Goal: Task Accomplishment & Management: Manage account settings

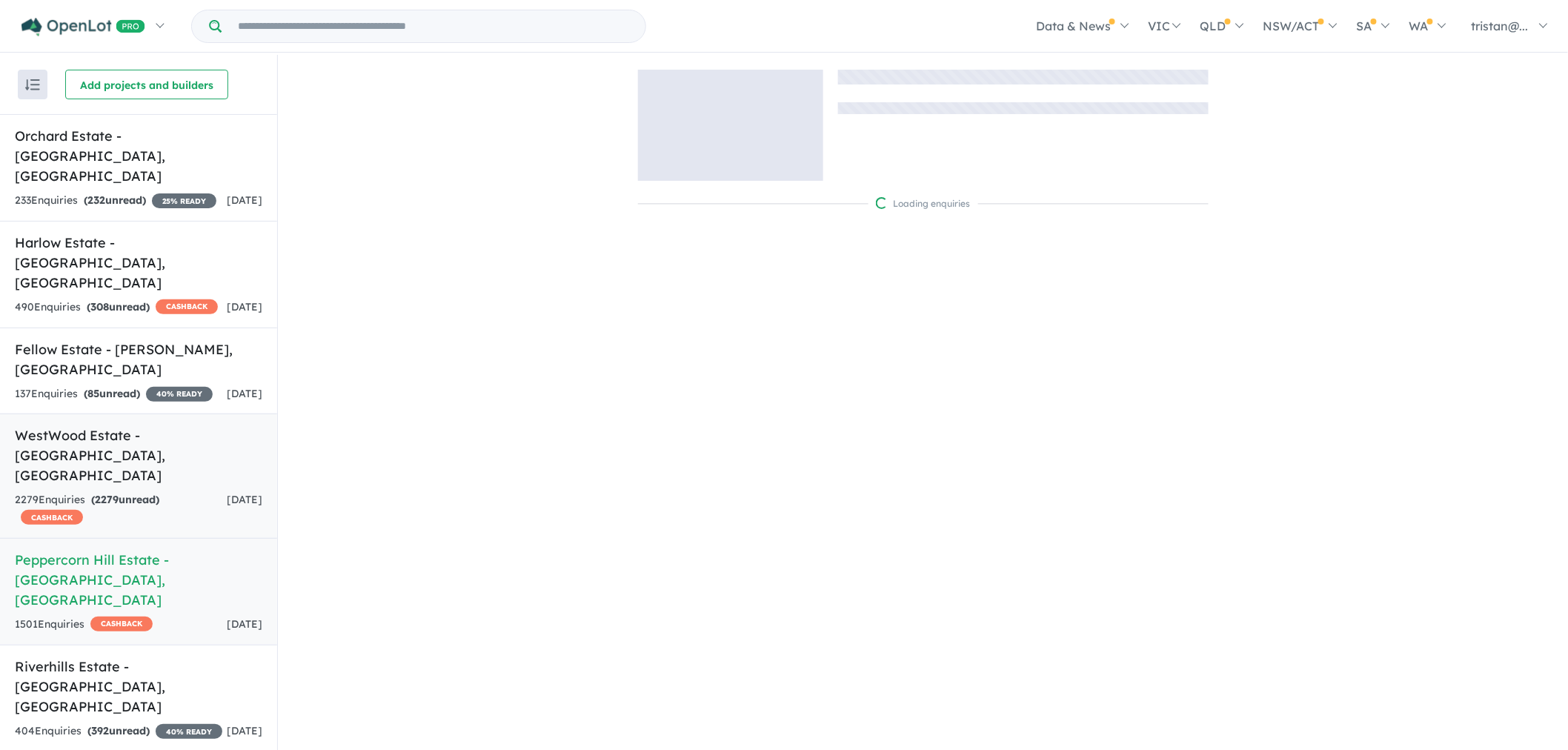
click at [126, 493] on strong "( 2279 unread)" at bounding box center [125, 499] width 68 height 13
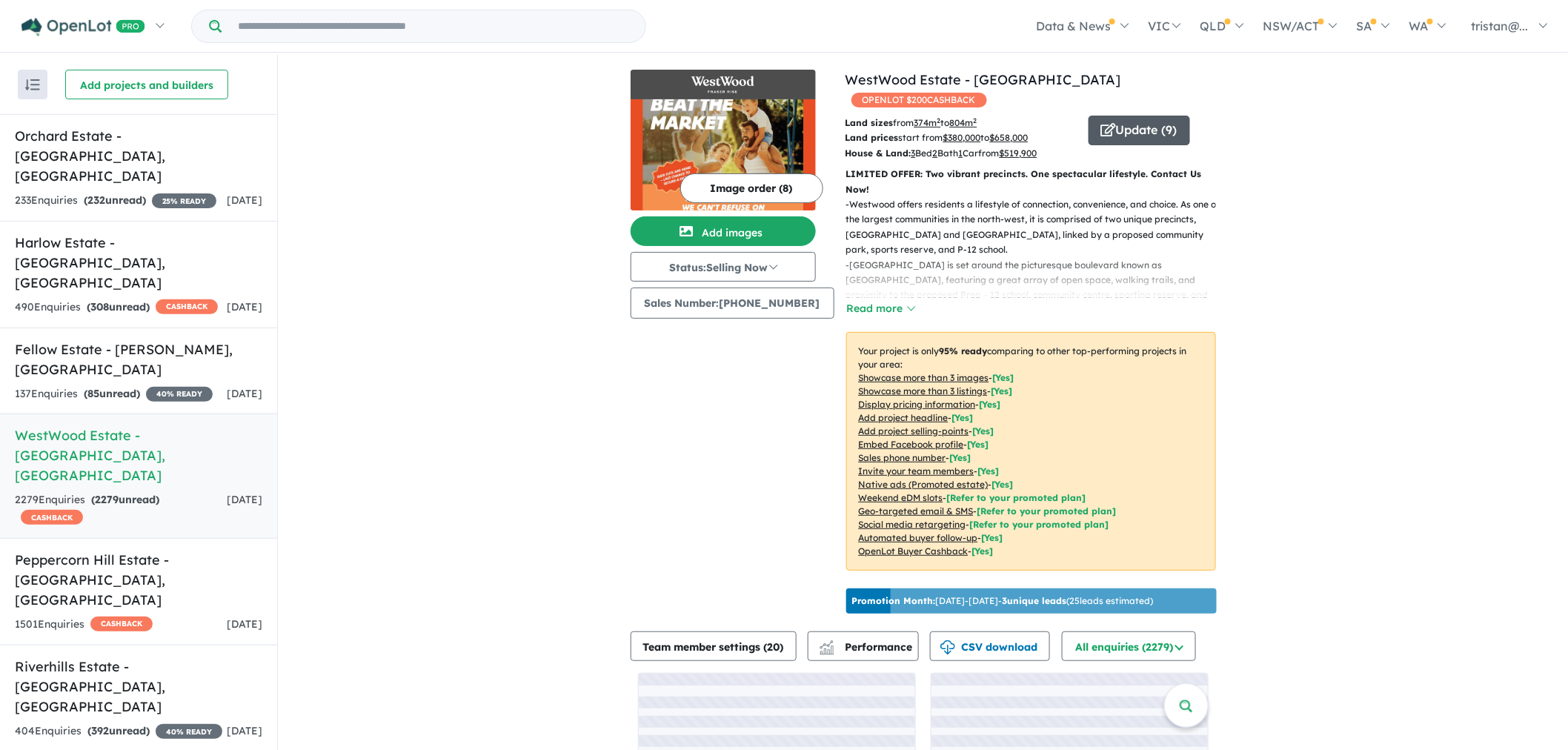
click at [1113, 121] on button "Update ( 9 )" at bounding box center [1139, 130] width 101 height 30
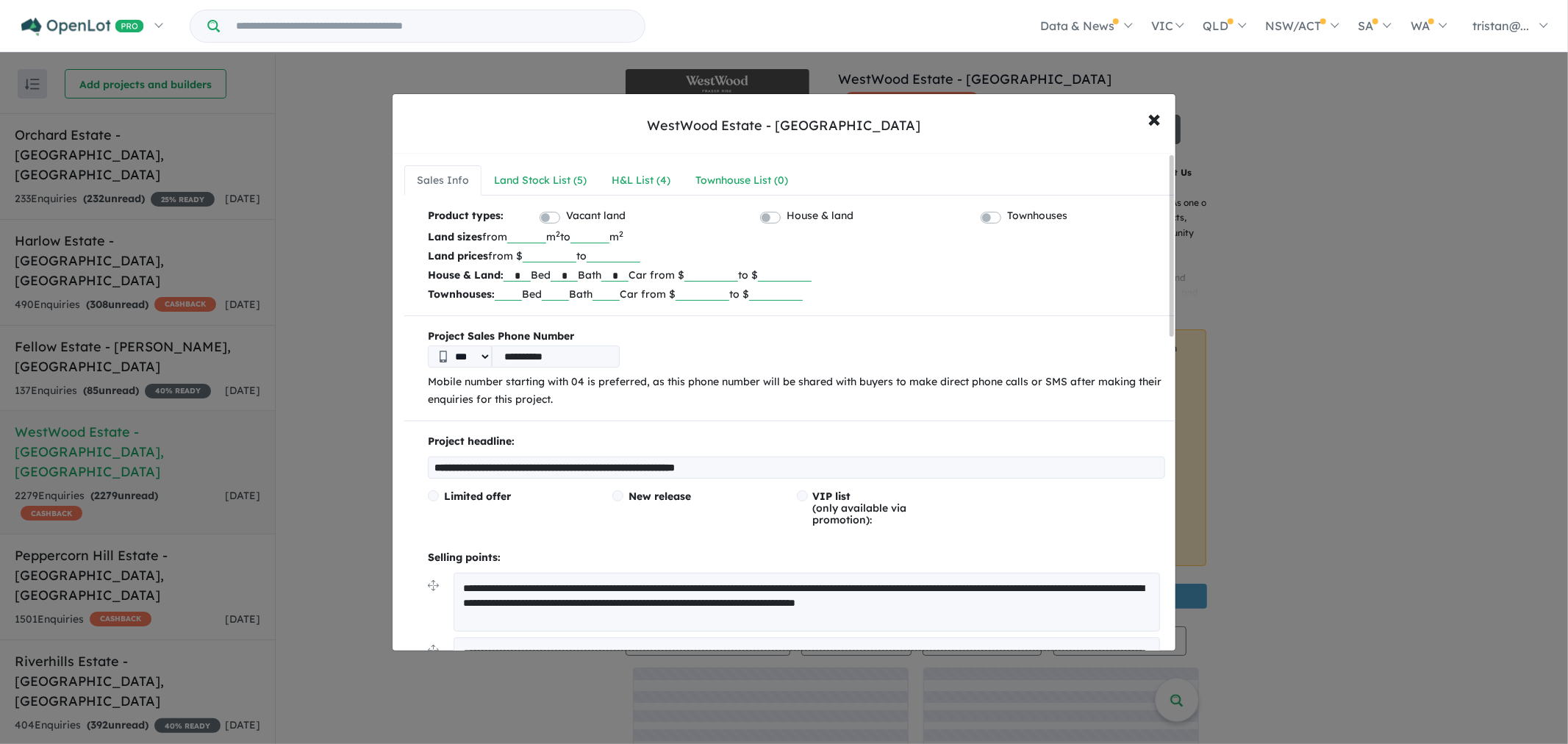
drag, startPoint x: 545, startPoint y: 162, endPoint x: 517, endPoint y: 192, distance: 41.0
click at [547, 172] on div "Land Stock List ( 5 )" at bounding box center [541, 180] width 92 height 18
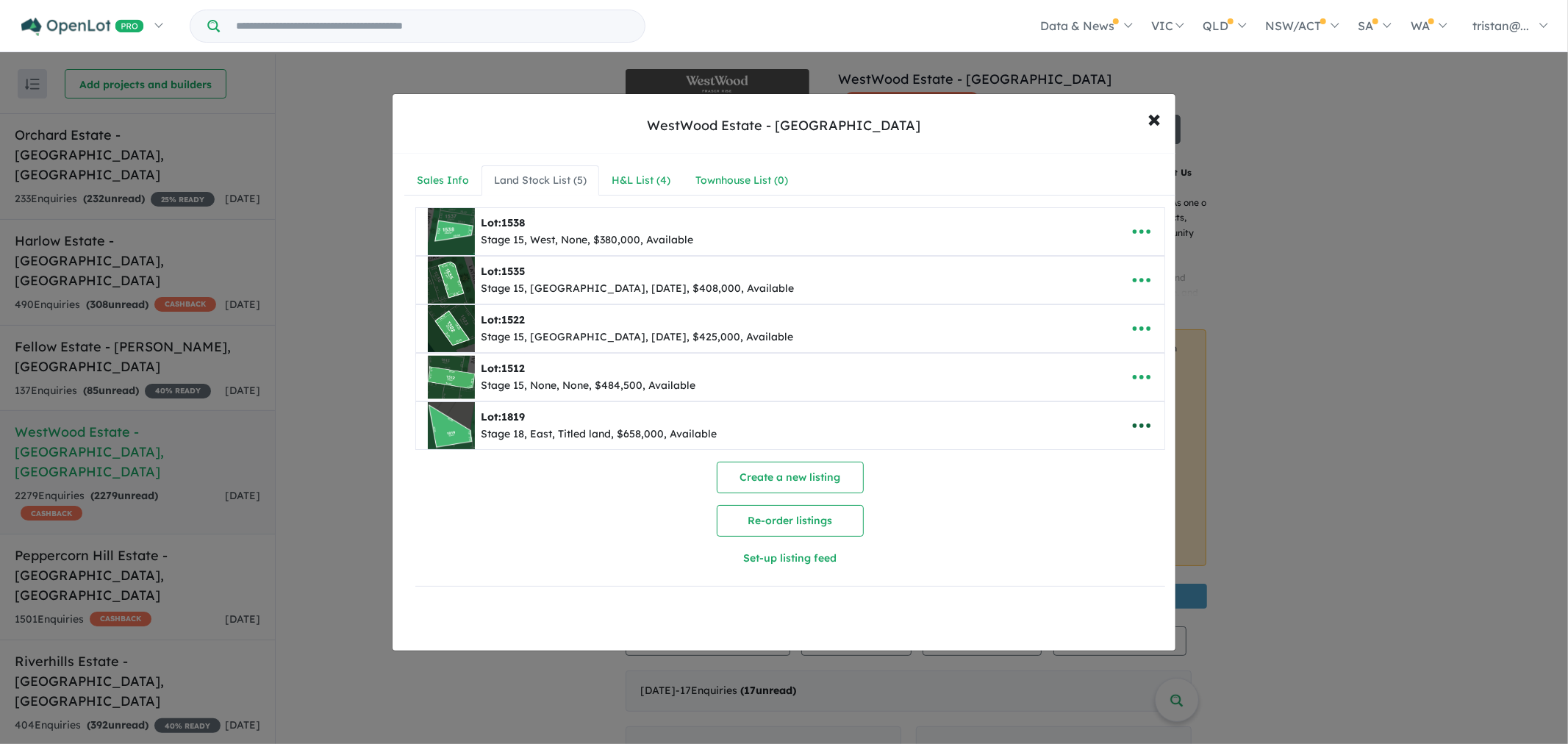
drag, startPoint x: 1159, startPoint y: 431, endPoint x: 1151, endPoint y: 432, distance: 8.1
click at [1155, 432] on div at bounding box center [1141, 425] width 45 height 34
click at [1151, 432] on button "button" at bounding box center [1141, 425] width 45 height 34
click at [1111, 483] on link "Remove" at bounding box center [1110, 495] width 109 height 34
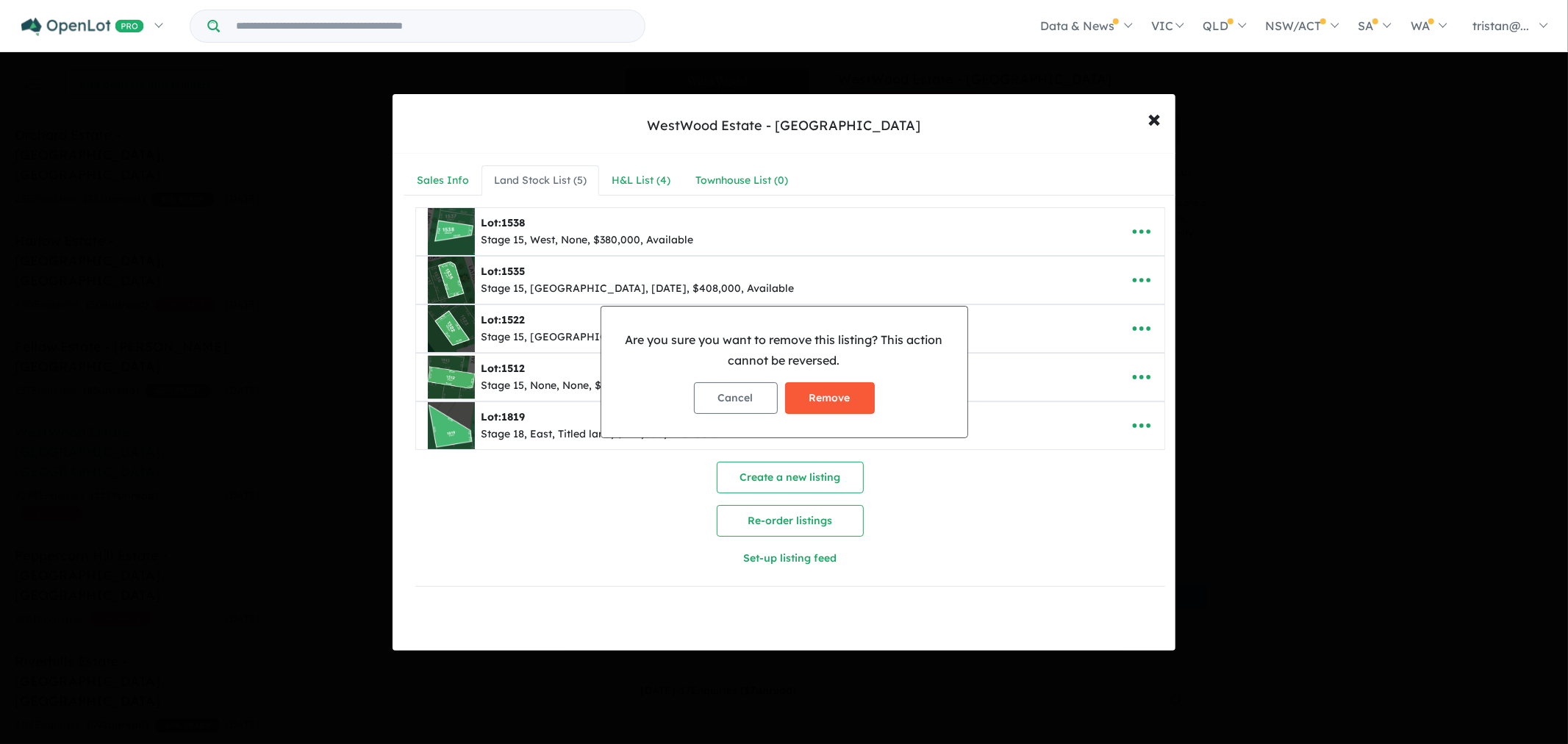
click at [822, 392] on button "Remove" at bounding box center [830, 398] width 90 height 31
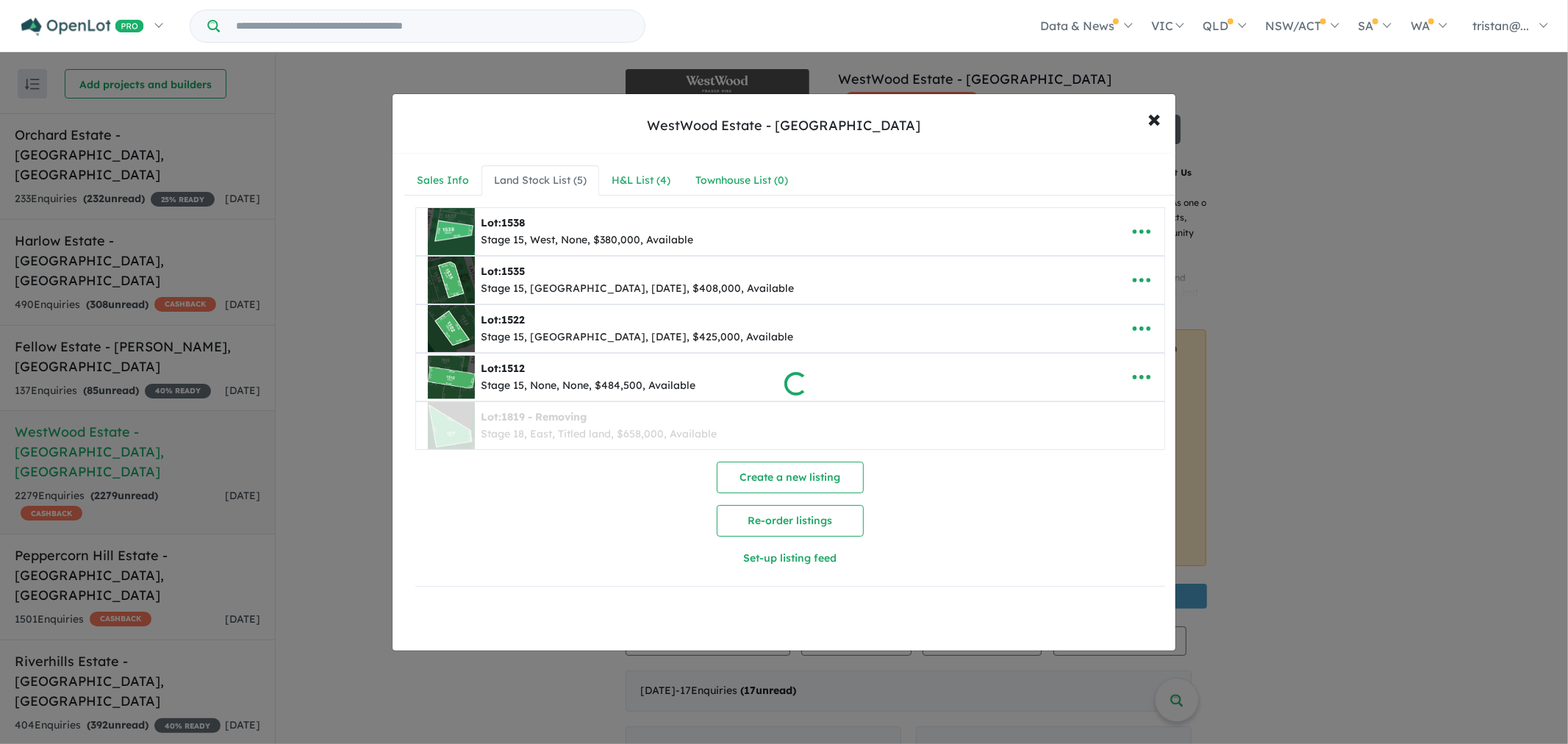
click at [615, 172] on div at bounding box center [784, 372] width 1568 height 744
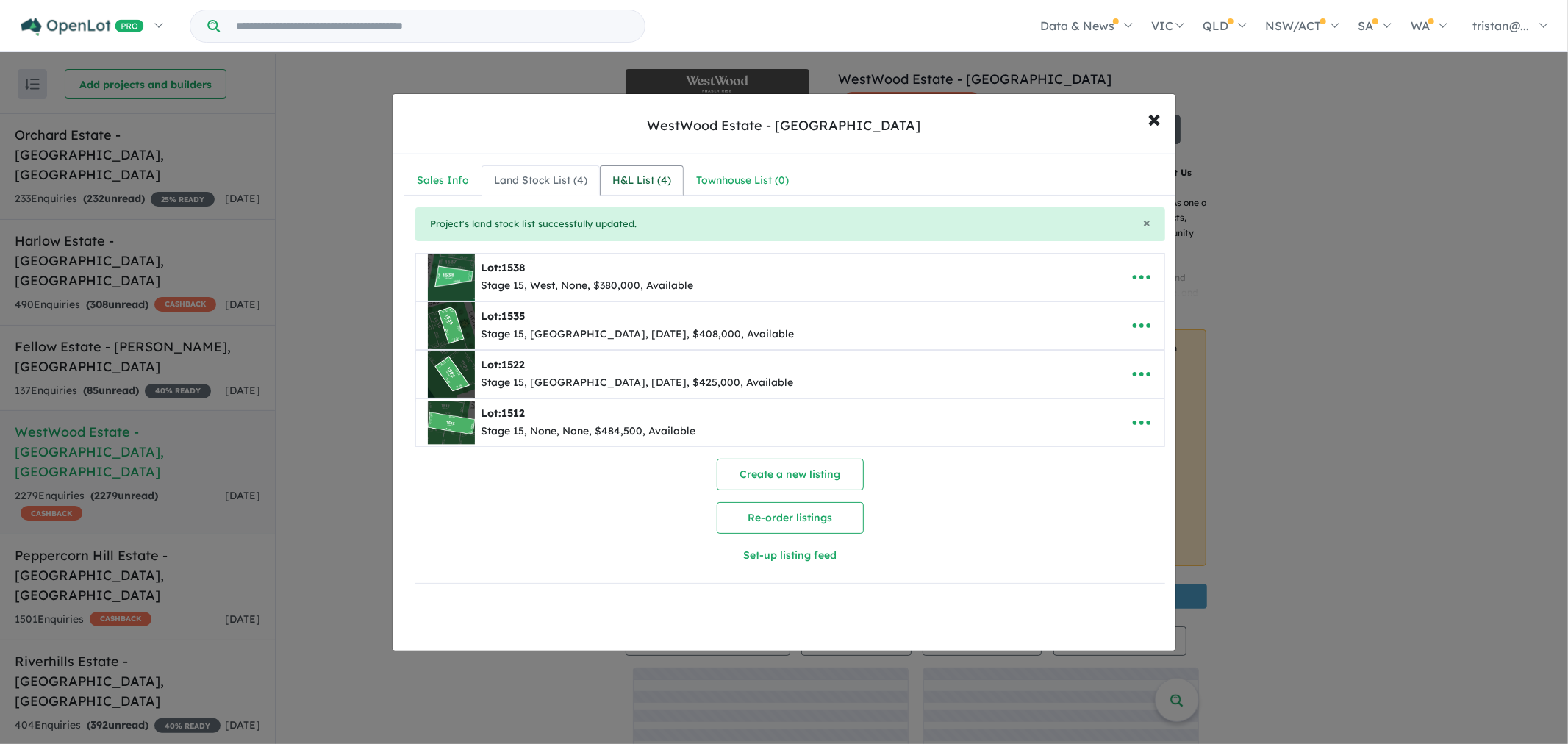
click at [619, 173] on div "H&L List ( 4 )" at bounding box center [642, 180] width 59 height 18
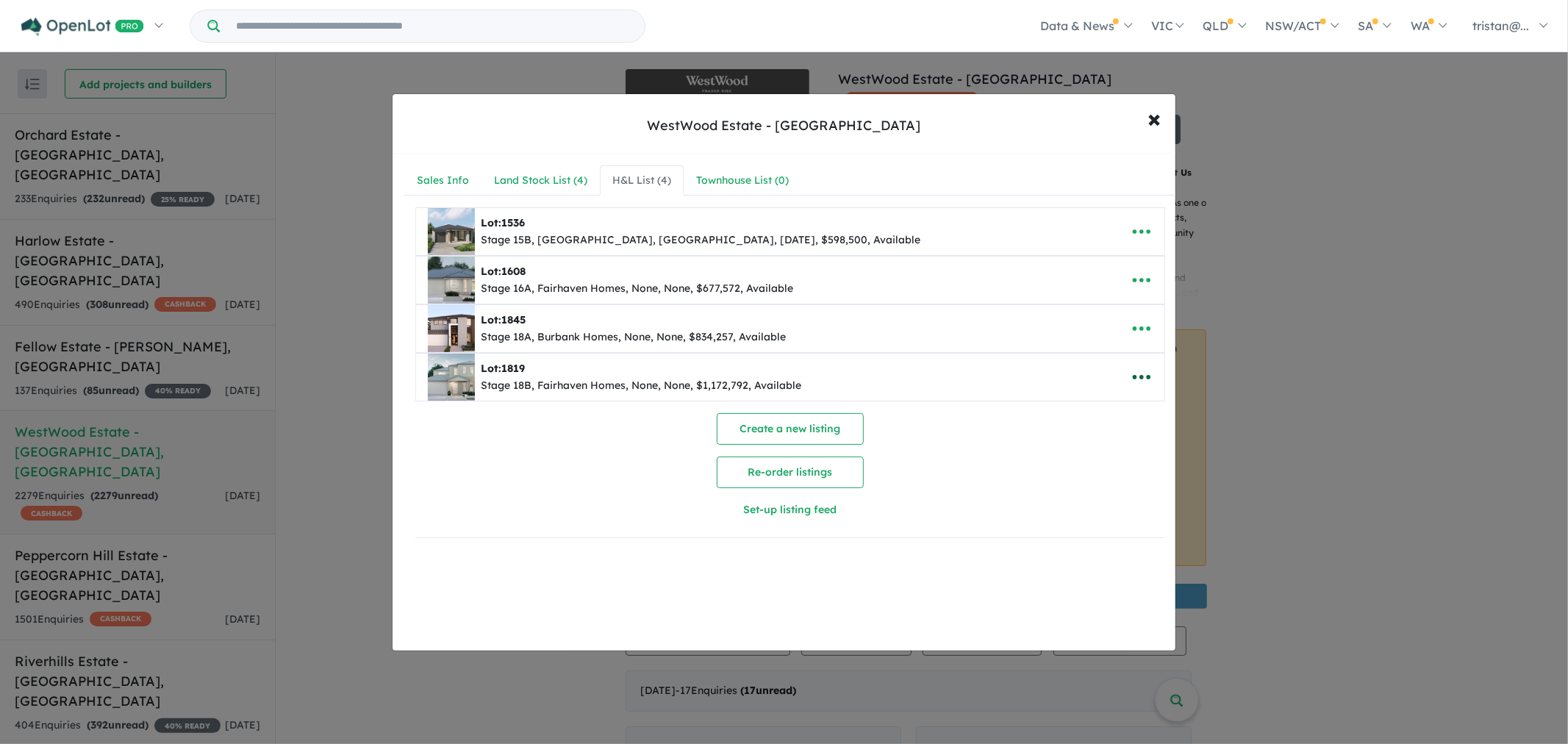
click at [1136, 378] on icon "button" at bounding box center [1141, 377] width 18 height 5
click at [1114, 449] on link "Remove" at bounding box center [1110, 447] width 109 height 34
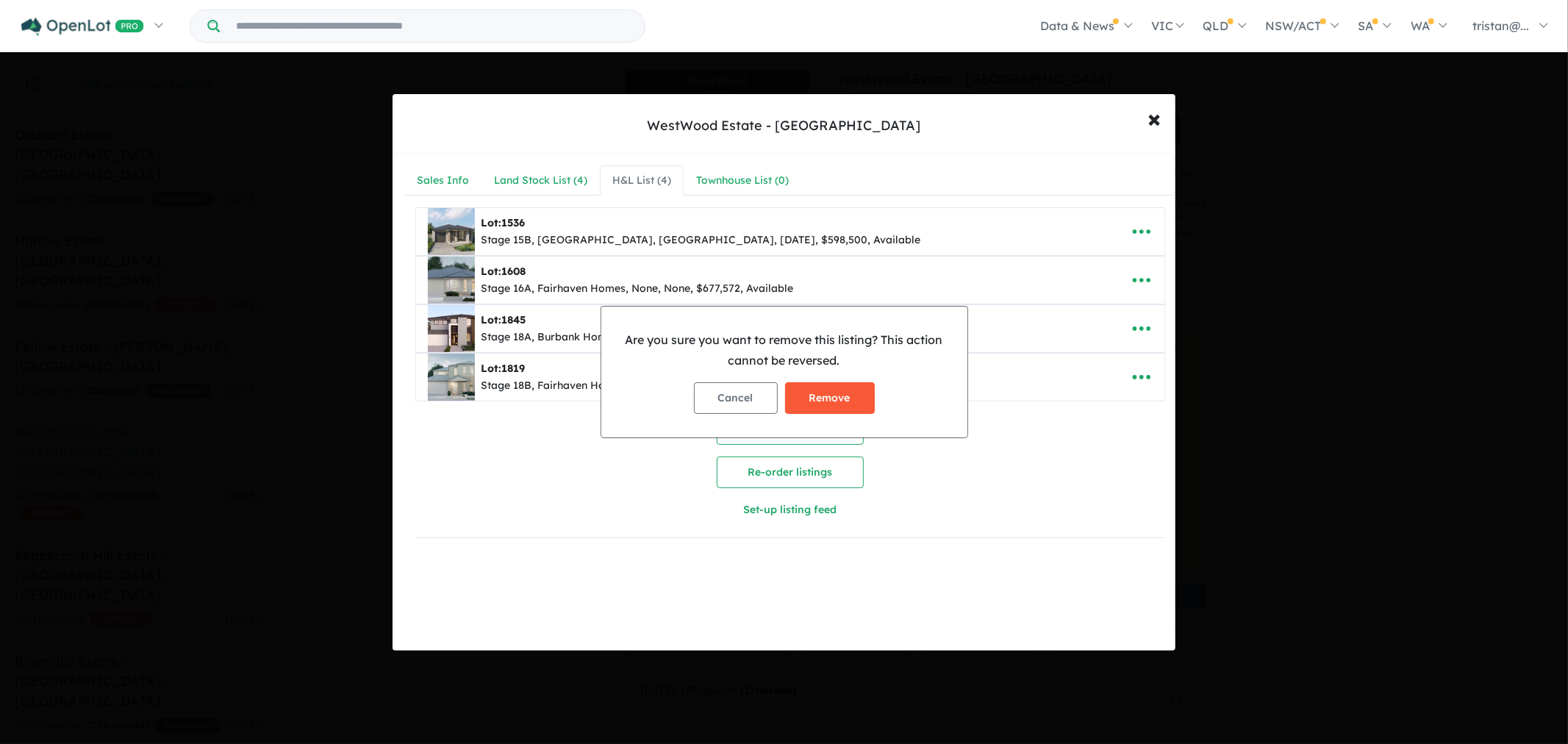
click at [826, 393] on button "Remove" at bounding box center [830, 398] width 90 height 31
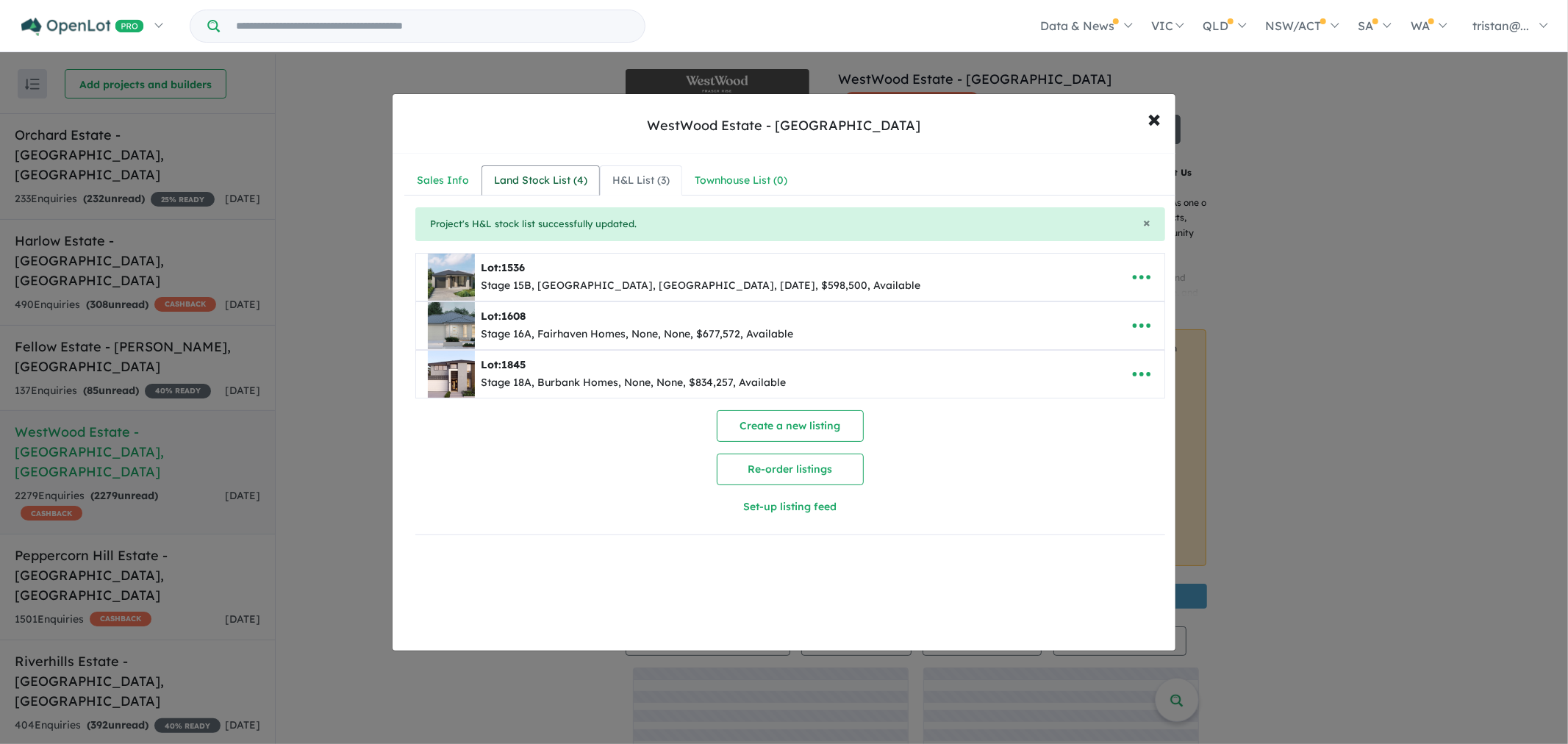
click at [564, 182] on div "Land Stock List ( 4 )" at bounding box center [541, 180] width 93 height 18
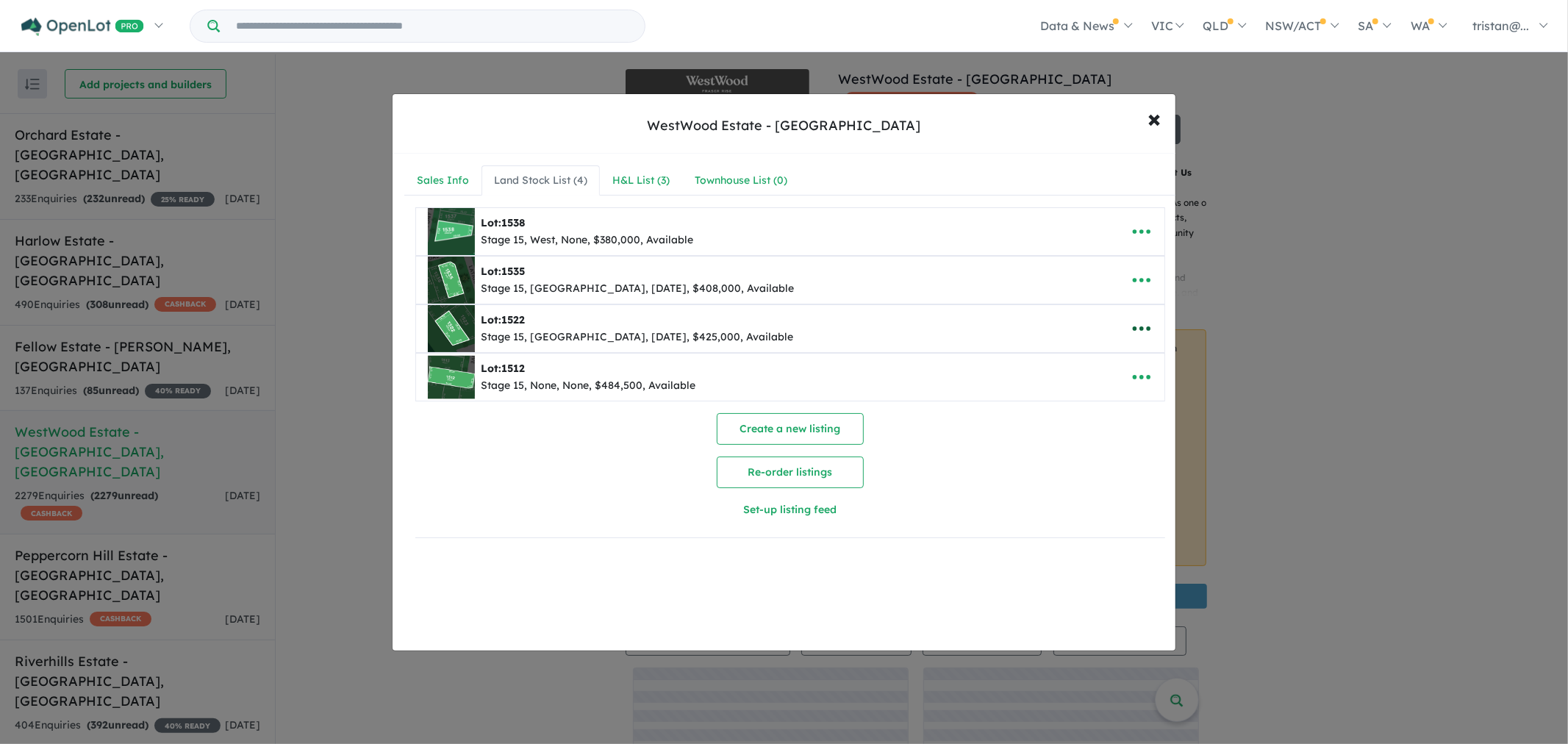
click at [1136, 323] on icon "button" at bounding box center [1142, 329] width 22 height 22
click at [1119, 400] on link "Remove" at bounding box center [1110, 398] width 109 height 34
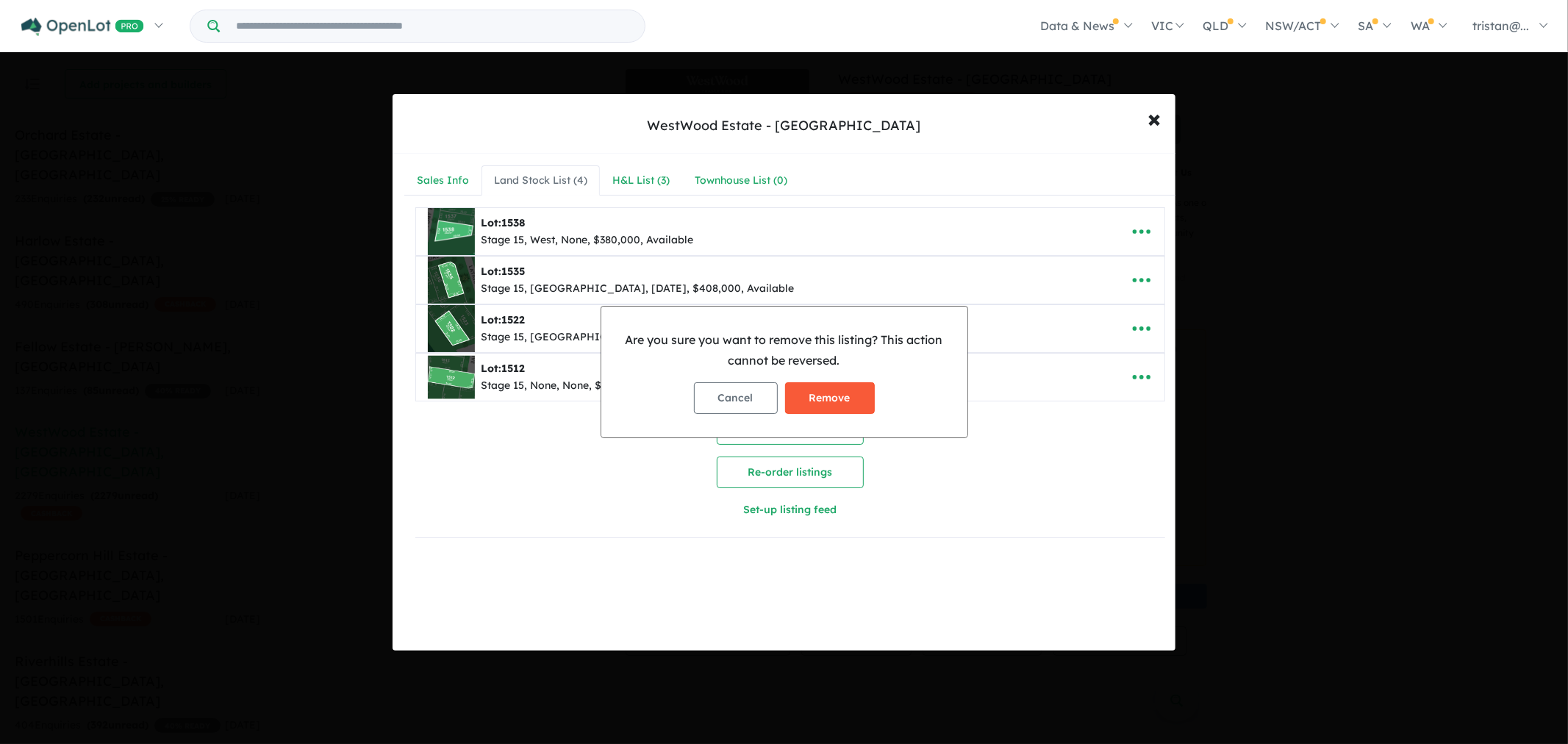
click at [850, 398] on button "Remove" at bounding box center [830, 398] width 90 height 31
